Goal: Task Accomplishment & Management: Manage account settings

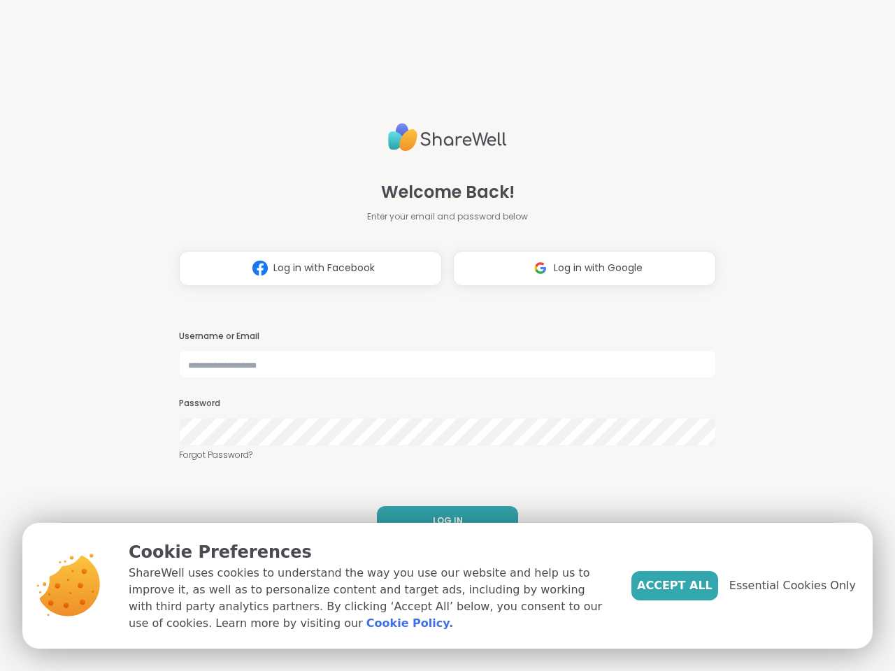
click at [441, 335] on h3 "Username or Email" at bounding box center [447, 337] width 537 height 12
click at [305, 268] on span "Log in with Facebook" at bounding box center [323, 268] width 101 height 15
click at [579, 268] on span "Log in with Google" at bounding box center [597, 268] width 89 height 15
click at [442, 521] on span "LOG IN" at bounding box center [448, 520] width 30 height 13
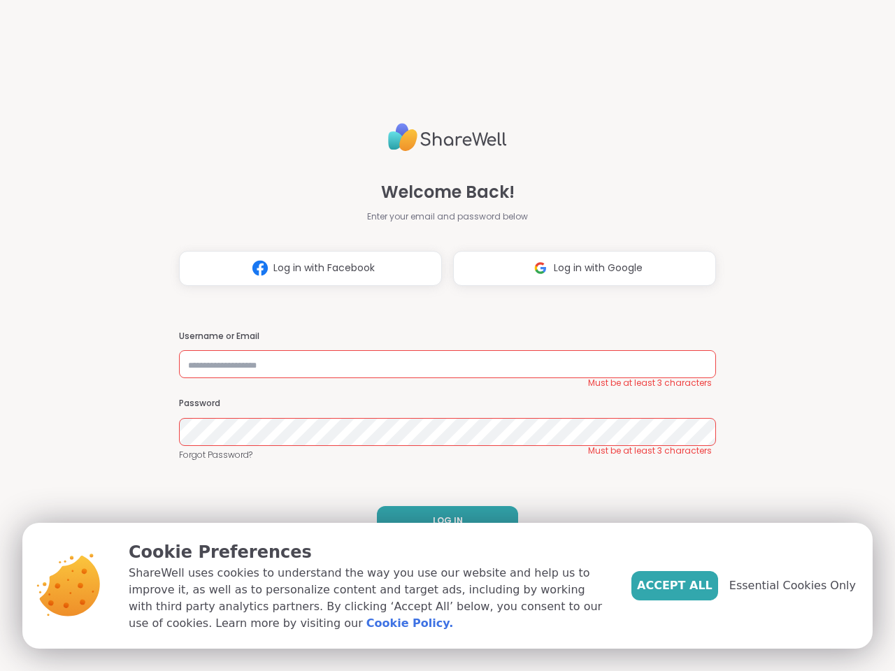
click at [697, 586] on span "Accept All" at bounding box center [674, 585] width 75 height 17
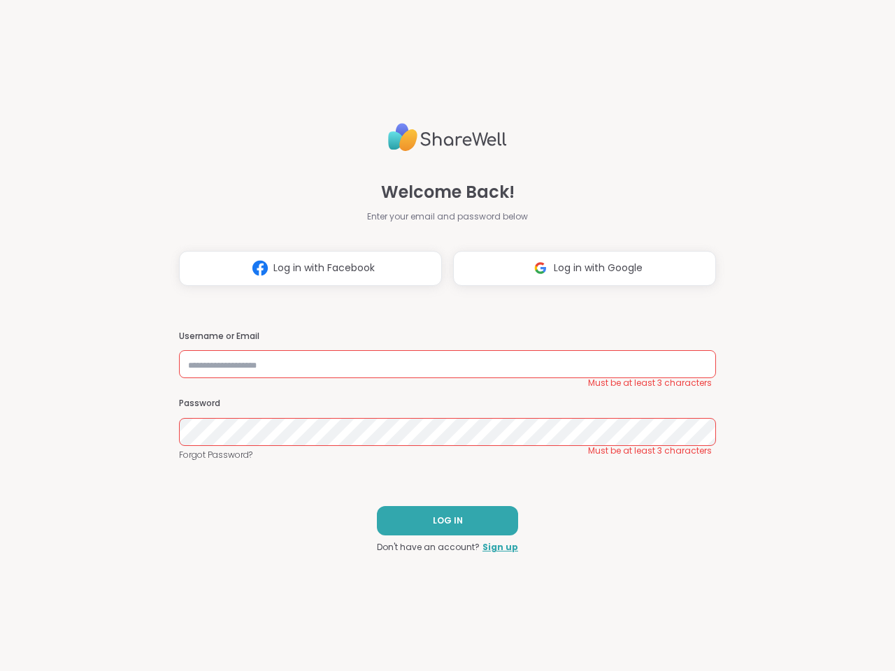
click at [800, 586] on div "Welcome Back! Enter your email and password below Log in with Facebook Log in w…" at bounding box center [447, 335] width 895 height 671
